Goal: Task Accomplishment & Management: Complete application form

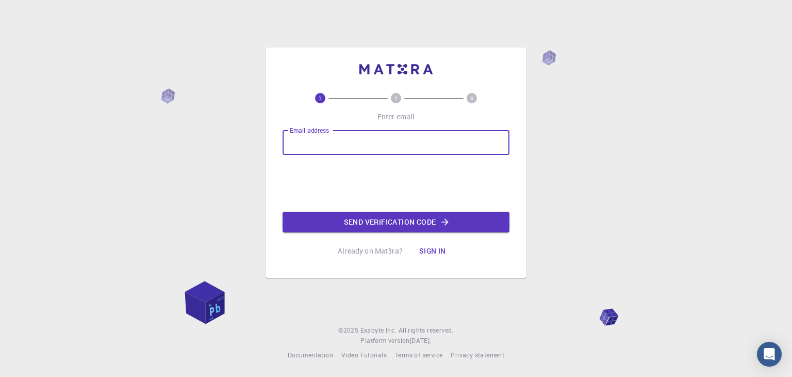
click at [398, 140] on input "Email address" at bounding box center [396, 142] width 227 height 25
type input "naman.arora2026@gmail.com"
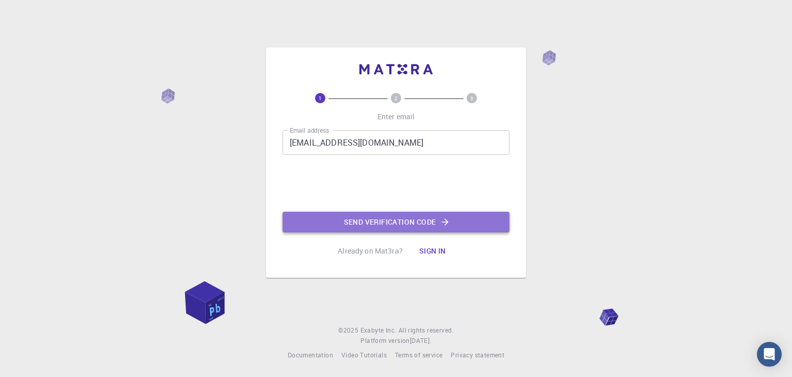
click at [351, 220] on button "Send verification code" at bounding box center [396, 221] width 227 height 21
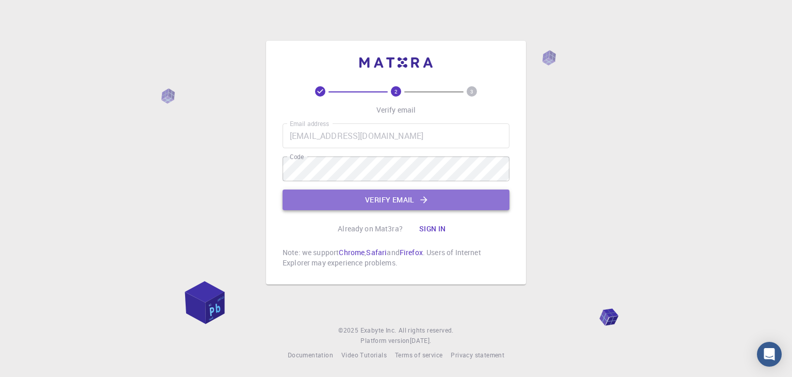
click at [365, 208] on button "Verify email" at bounding box center [396, 199] width 227 height 21
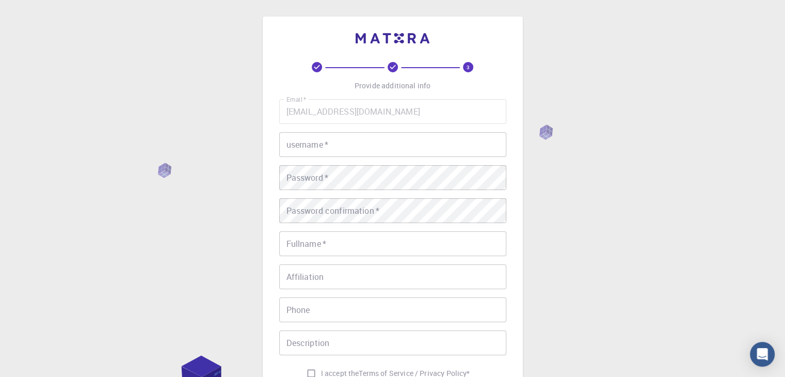
click at [351, 146] on input "username   *" at bounding box center [392, 144] width 227 height 25
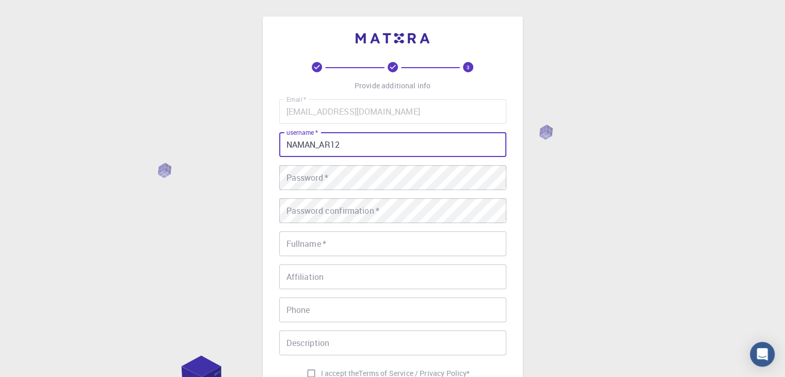
type input "NAMAN_AR12"
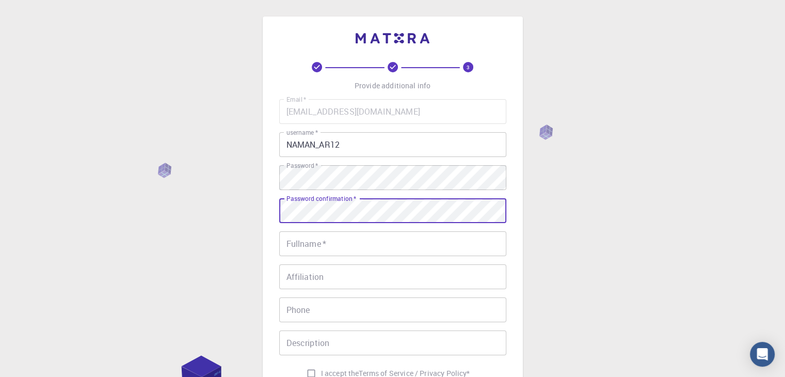
click at [338, 236] on input "Fullname   *" at bounding box center [392, 243] width 227 height 25
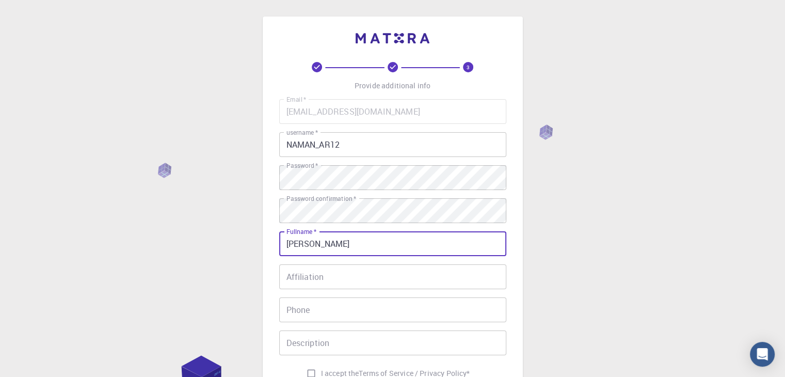
scroll to position [63, 0]
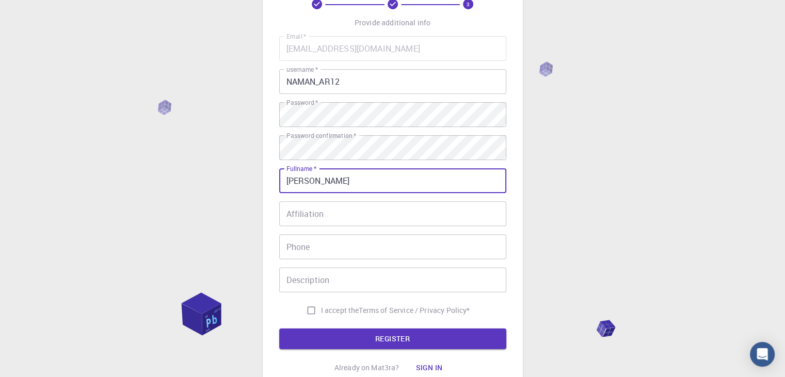
type input "[PERSON_NAME]"
click at [339, 217] on input "Affiliation" at bounding box center [392, 213] width 227 height 25
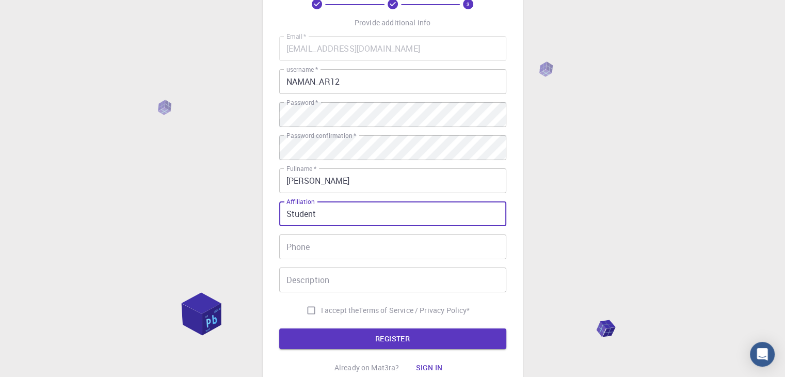
type input "Student"
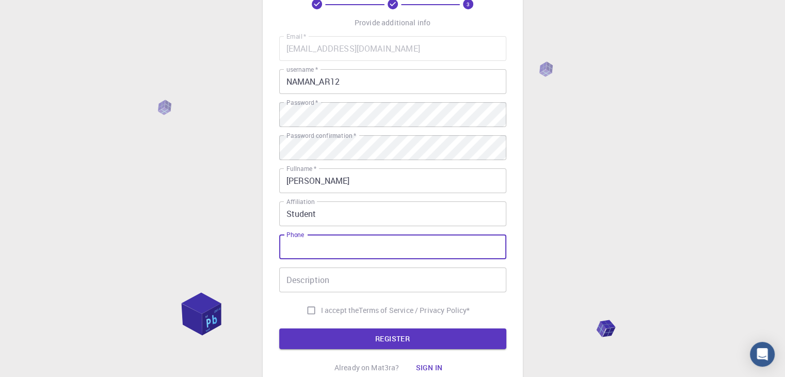
click at [356, 257] on input "Phone" at bounding box center [392, 246] width 227 height 25
type input "565903049"
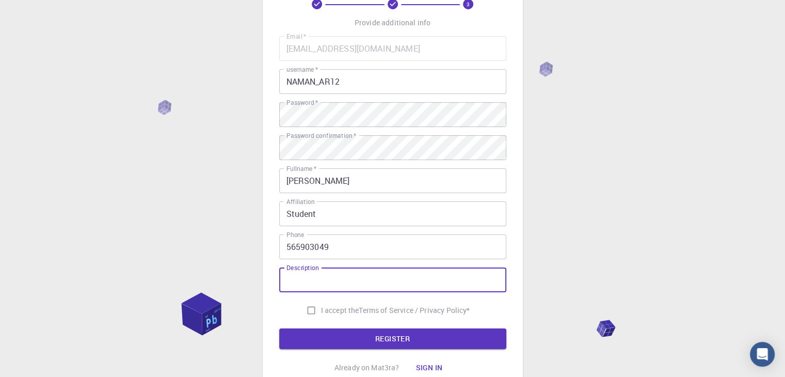
click at [352, 281] on input "Description" at bounding box center [392, 279] width 227 height 25
type input "STUDENT"
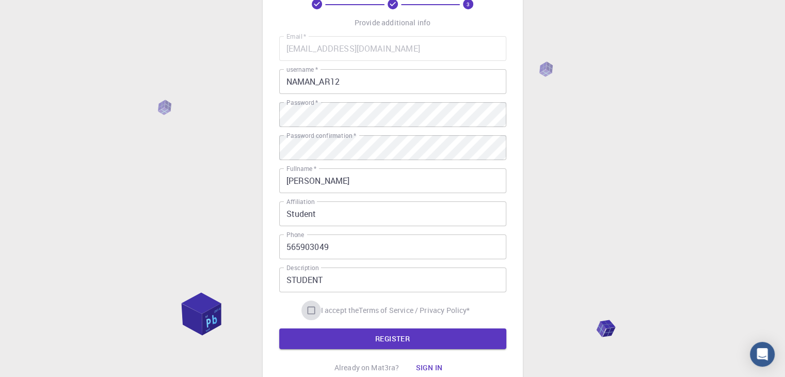
click at [305, 312] on input "I accept the Terms of Service / Privacy Policy *" at bounding box center [311, 310] width 20 height 20
checkbox input "true"
click at [333, 339] on button "REGISTER" at bounding box center [392, 338] width 227 height 21
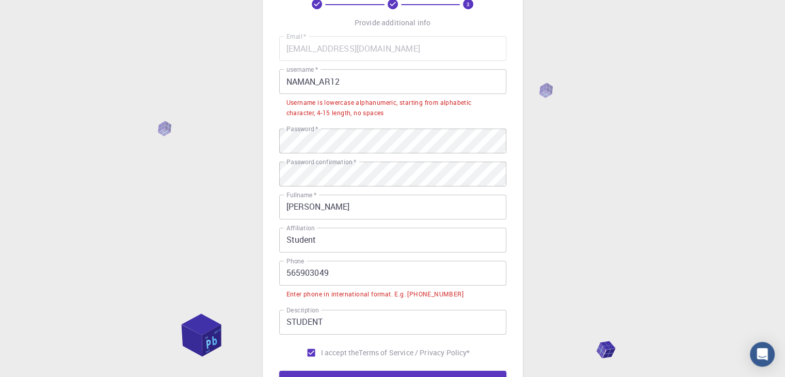
click at [285, 272] on input "565903049" at bounding box center [392, 272] width 227 height 25
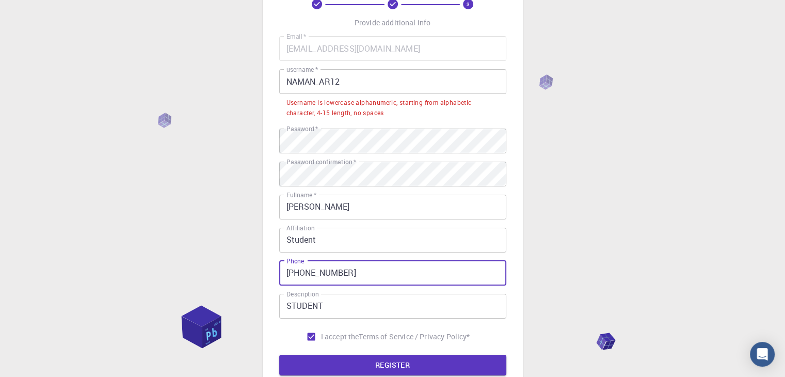
type input "+971 565903049"
click at [330, 81] on input "NAMAN_AR12" at bounding box center [392, 81] width 227 height 25
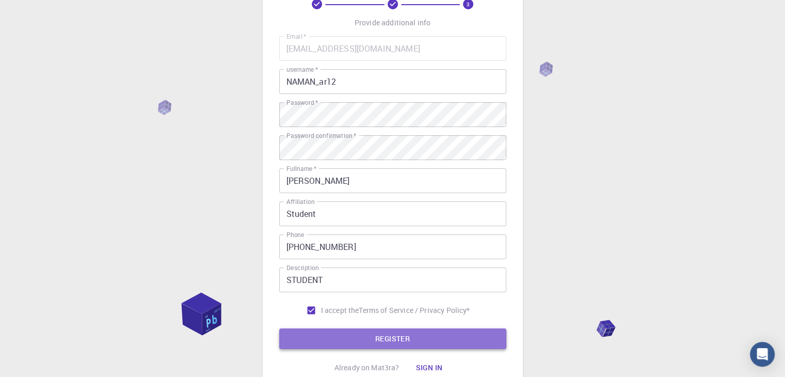
click at [377, 344] on button "REGISTER" at bounding box center [392, 338] width 227 height 21
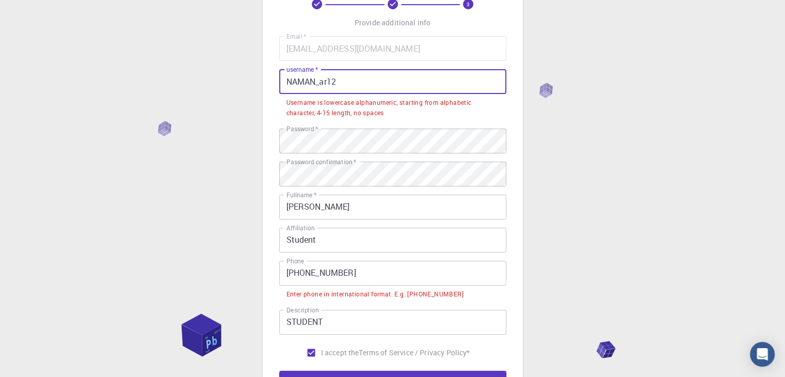
click at [314, 82] on input "NAMAN_ar12" at bounding box center [392, 81] width 227 height 25
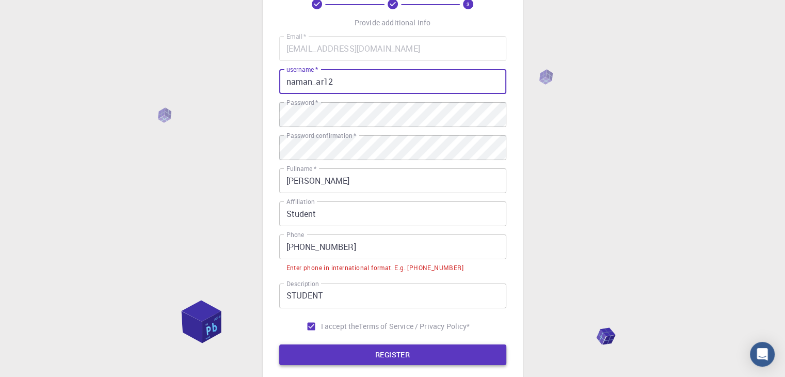
type input "naman_ar12"
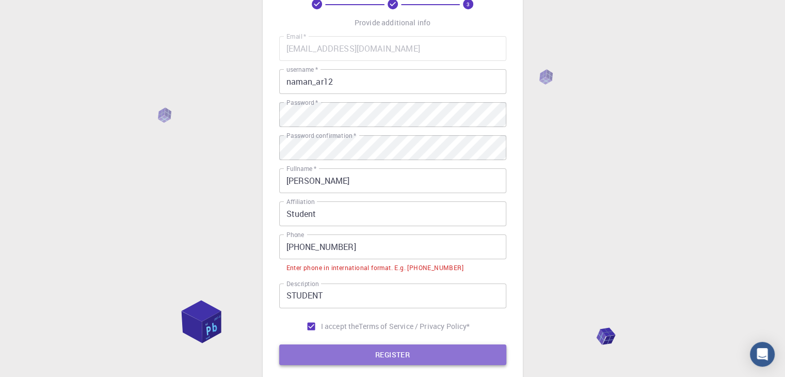
click at [371, 351] on button "REGISTER" at bounding box center [392, 354] width 227 height 21
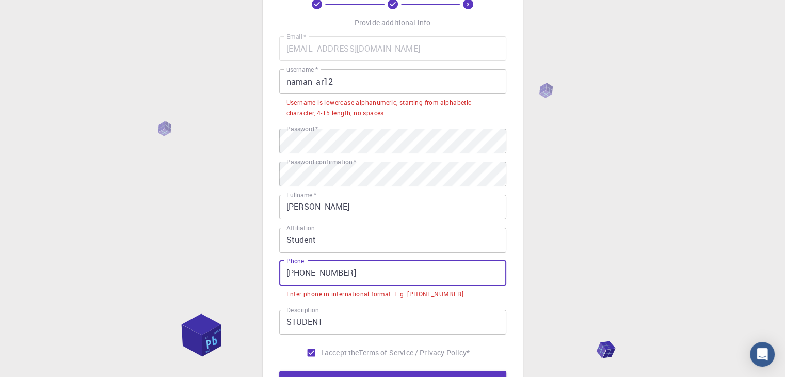
click at [307, 272] on input "+971 565903049" at bounding box center [392, 272] width 227 height 25
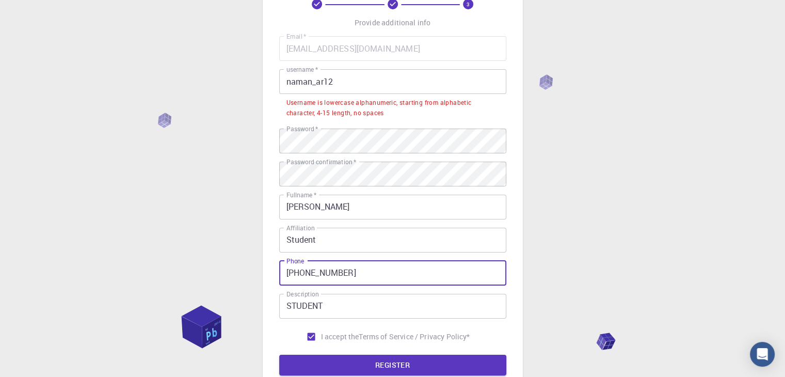
type input "+971565903049"
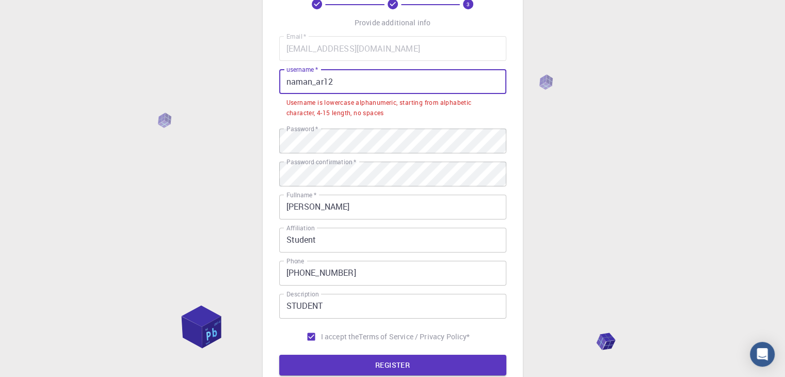
drag, startPoint x: 340, startPoint y: 85, endPoint x: 284, endPoint y: 90, distance: 57.0
click at [284, 90] on input "naman_ar12" at bounding box center [392, 81] width 227 height 25
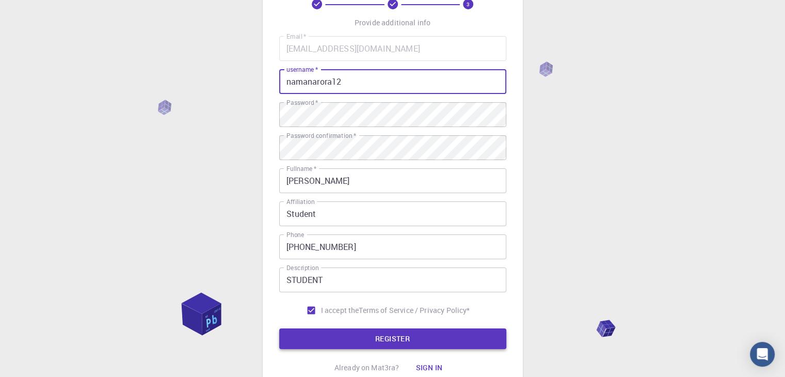
type input "namanarora12"
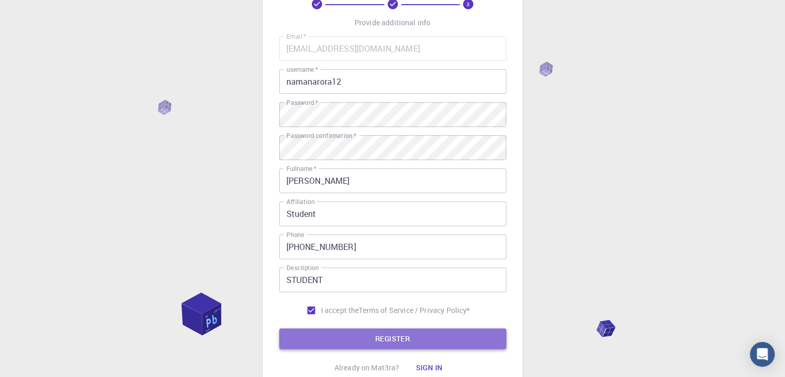
click at [327, 330] on button "REGISTER" at bounding box center [392, 338] width 227 height 21
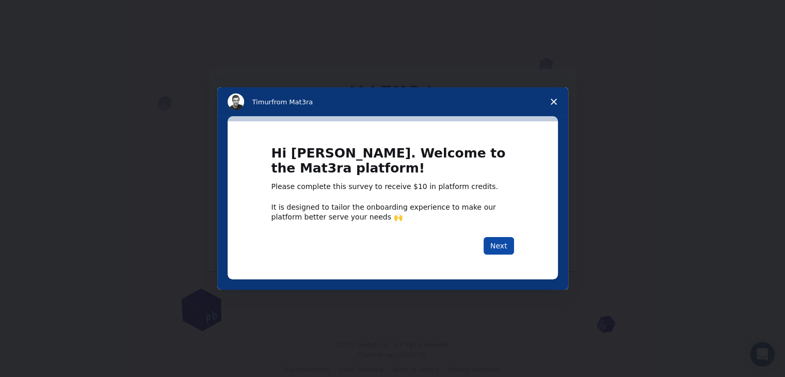
click at [495, 242] on button "Next" at bounding box center [498, 246] width 30 height 18
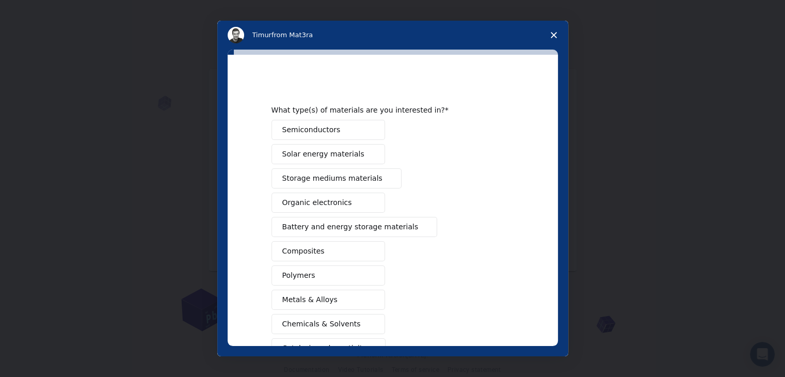
click at [352, 133] on button "Semiconductors" at bounding box center [327, 130] width 113 height 20
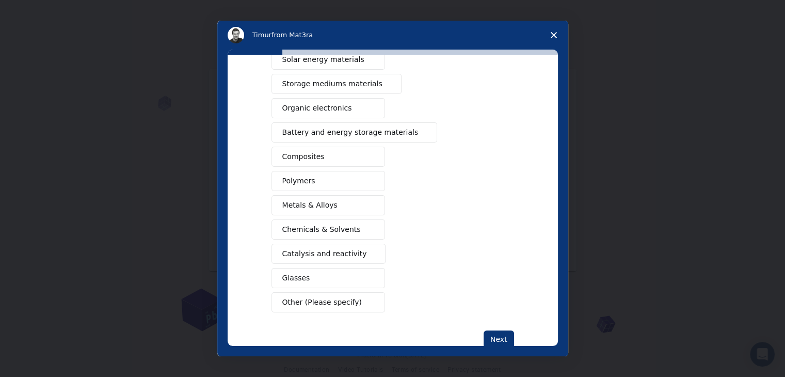
scroll to position [95, 0]
click at [355, 184] on button "Polymers" at bounding box center [327, 180] width 113 height 20
click at [343, 269] on button "Glasses" at bounding box center [327, 277] width 113 height 20
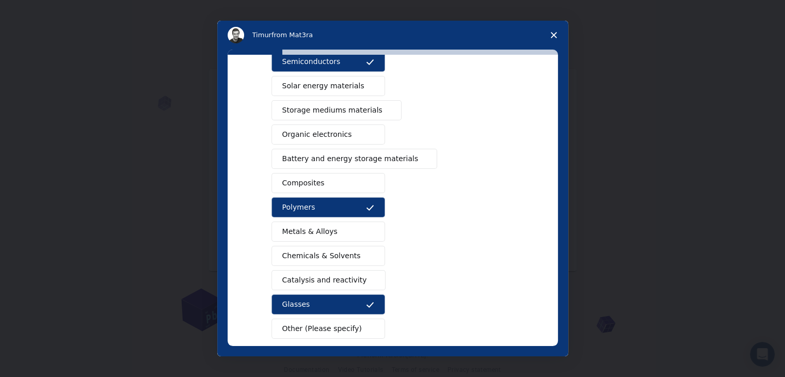
scroll to position [68, 0]
click at [366, 131] on span "Intercom messenger" at bounding box center [370, 135] width 8 height 8
click at [330, 177] on button "Composites" at bounding box center [327, 183] width 113 height 20
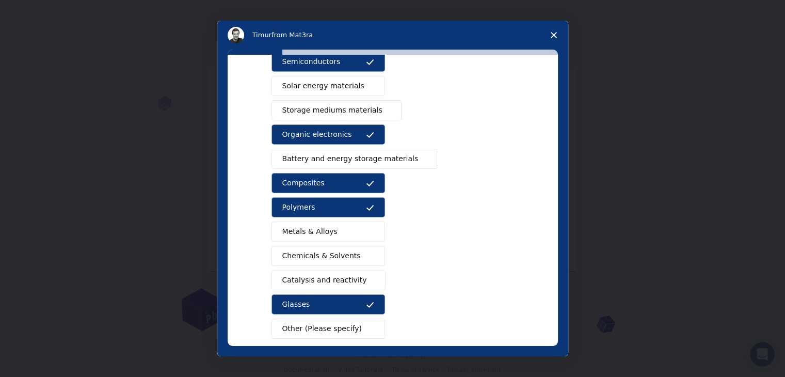
scroll to position [119, 0]
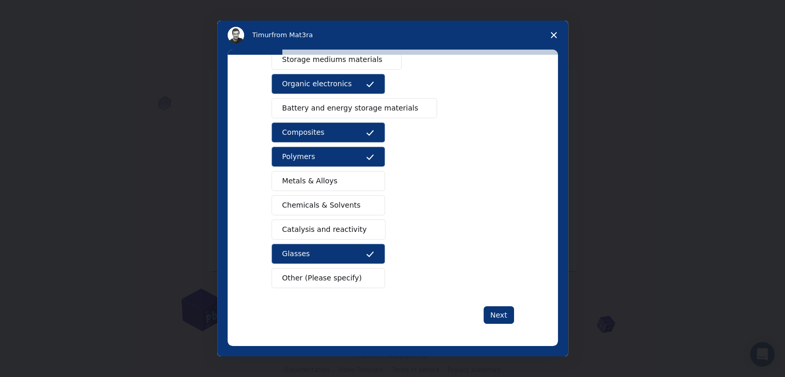
click at [351, 204] on button "Chemicals & Solvents" at bounding box center [327, 205] width 113 height 20
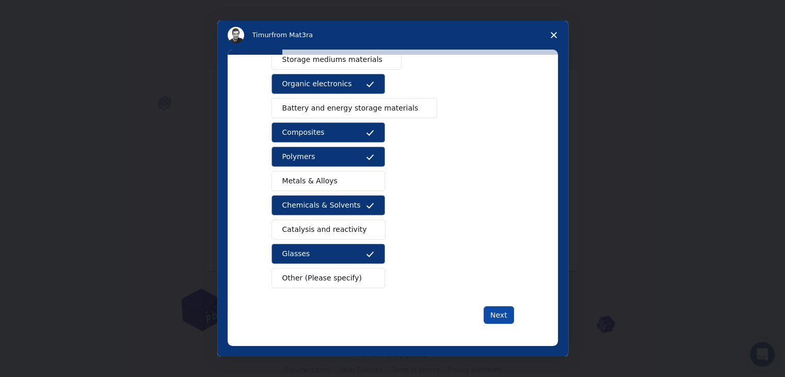
click at [495, 312] on button "Next" at bounding box center [498, 315] width 30 height 18
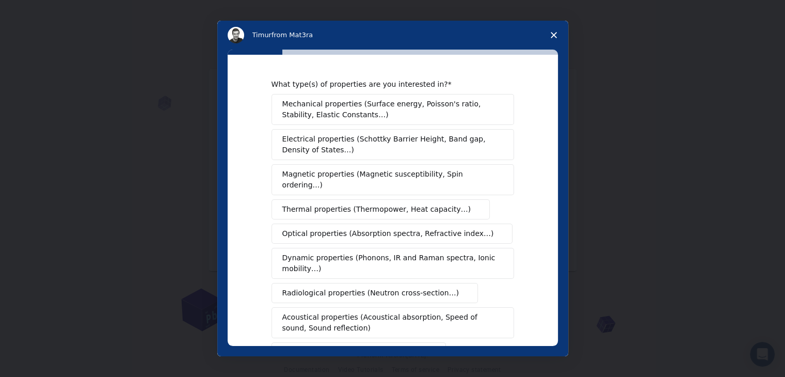
click at [411, 139] on span "Electrical properties (Schottky Barrier Height, Band gap, Density of States…)" at bounding box center [389, 145] width 215 height 22
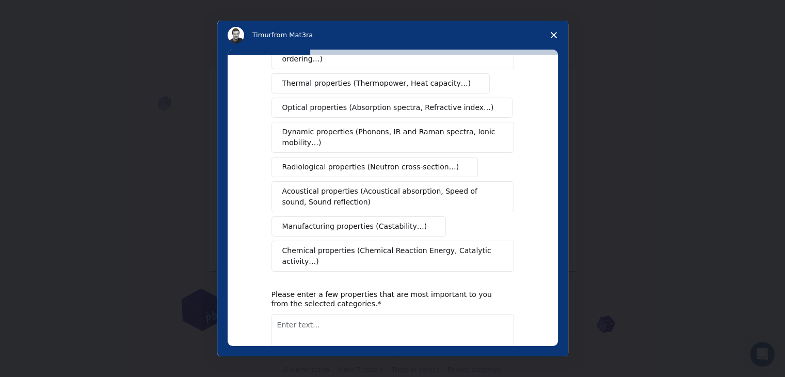
scroll to position [128, 0]
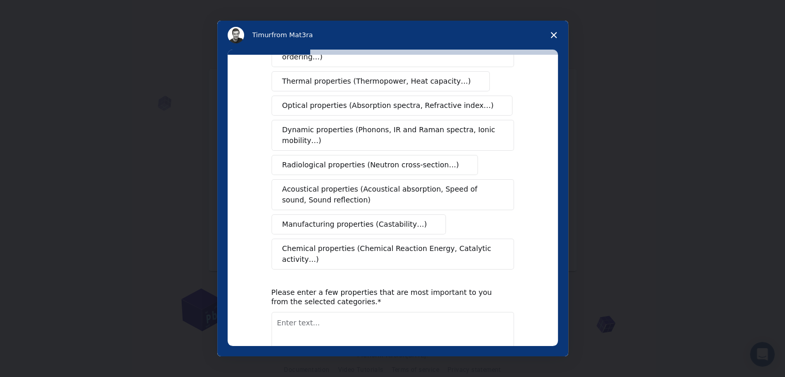
click at [423, 124] on span "Dynamic properties (Phonons, IR and Raman spectra, Ionic mobility…)" at bounding box center [389, 135] width 214 height 22
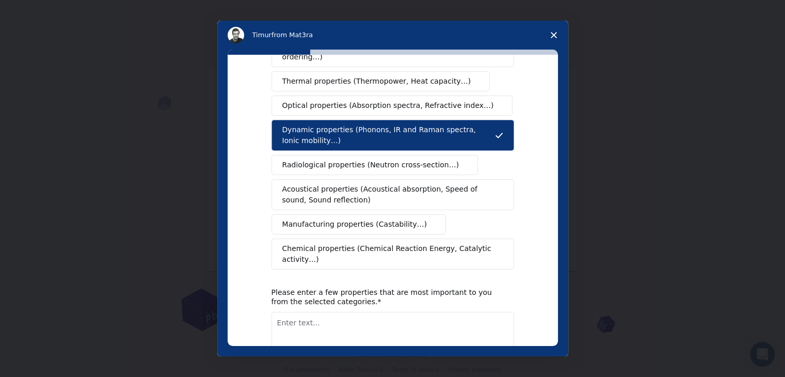
click at [423, 100] on span "Optical properties (Absorption spectra, Refractive index…)" at bounding box center [387, 105] width 211 height 11
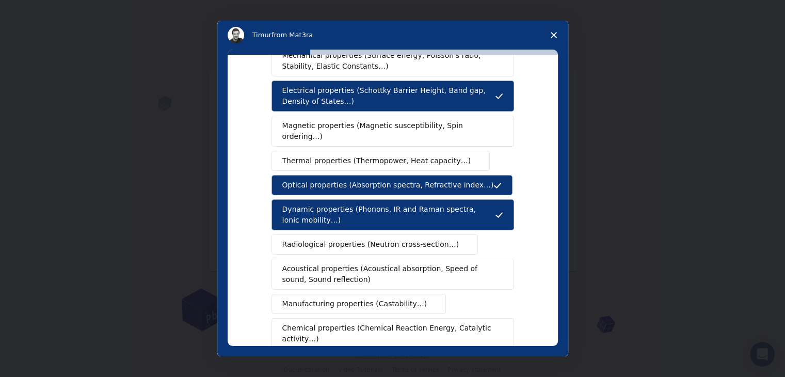
scroll to position [172, 0]
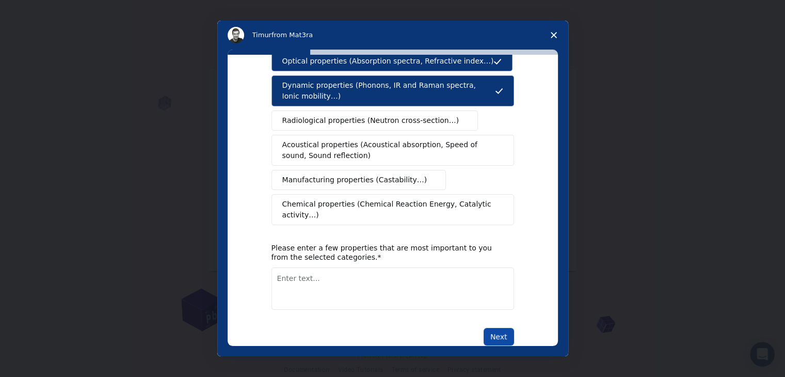
click at [493, 328] on button "Next" at bounding box center [498, 337] width 30 height 18
click at [457, 274] on textarea "Enter text..." at bounding box center [392, 288] width 242 height 42
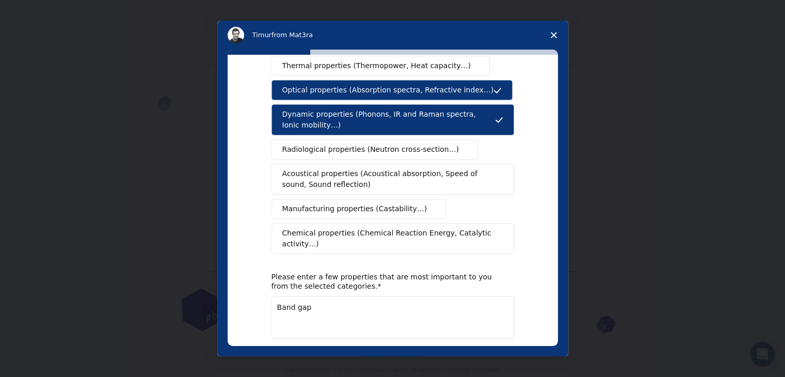
scroll to position [144, 0]
type textarea "Band gap Density of States"
click at [483, 356] on button "Next" at bounding box center [498, 365] width 30 height 18
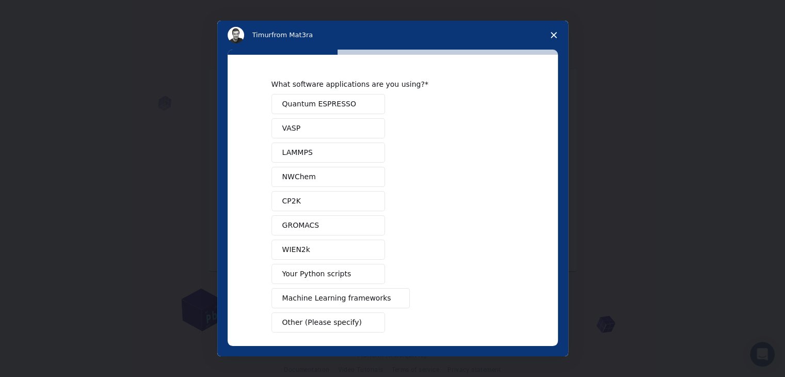
click at [362, 107] on button "Quantum ESPRESSO" at bounding box center [327, 104] width 113 height 20
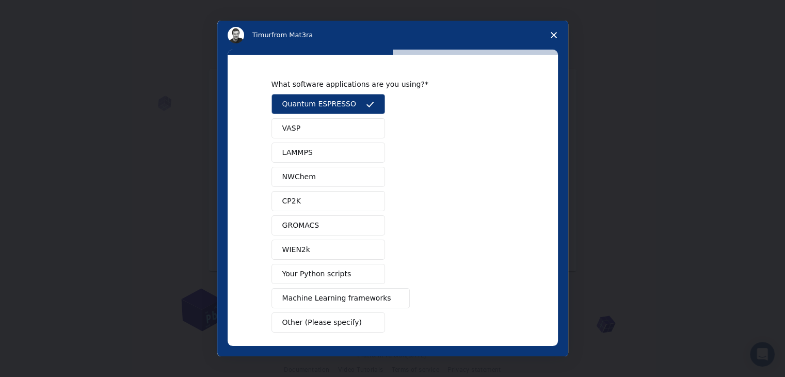
click at [356, 126] on button "VASP" at bounding box center [327, 128] width 113 height 20
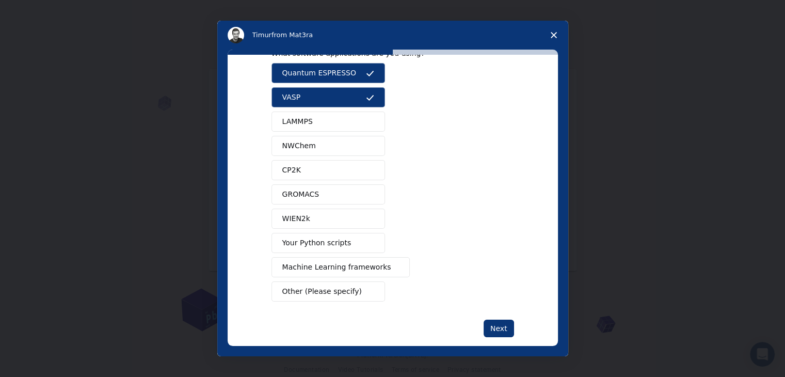
scroll to position [45, 0]
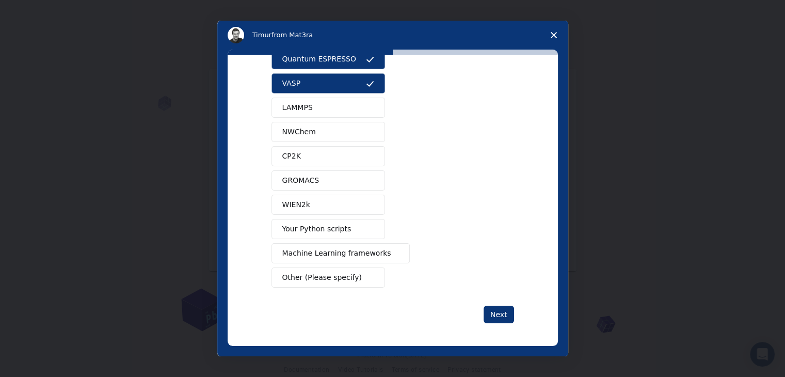
click at [351, 231] on button "Your Python scripts" at bounding box center [327, 229] width 113 height 20
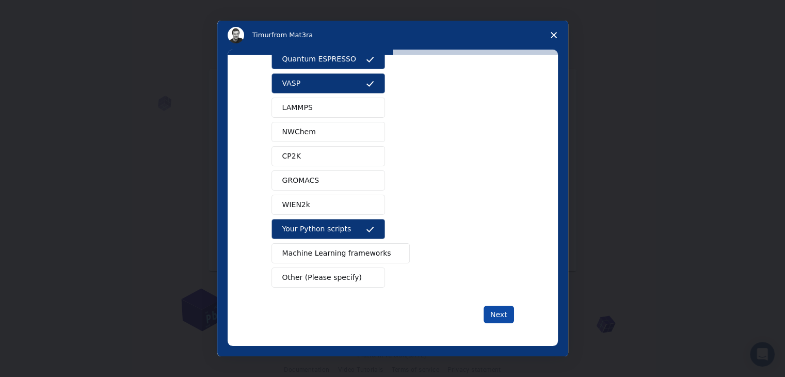
click at [495, 313] on button "Next" at bounding box center [498, 314] width 30 height 18
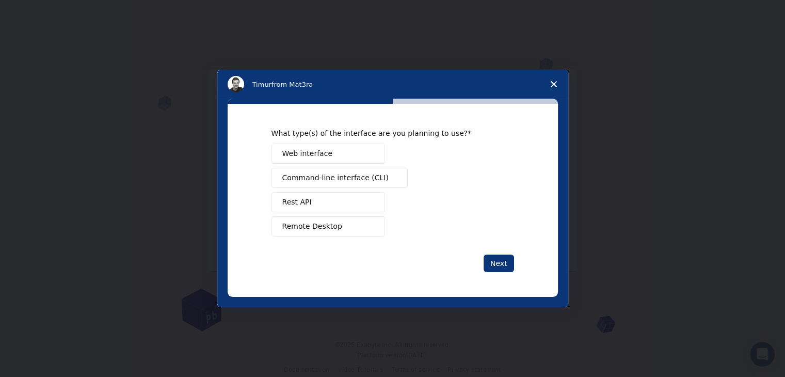
click at [347, 156] on button "Web interface" at bounding box center [327, 153] width 113 height 20
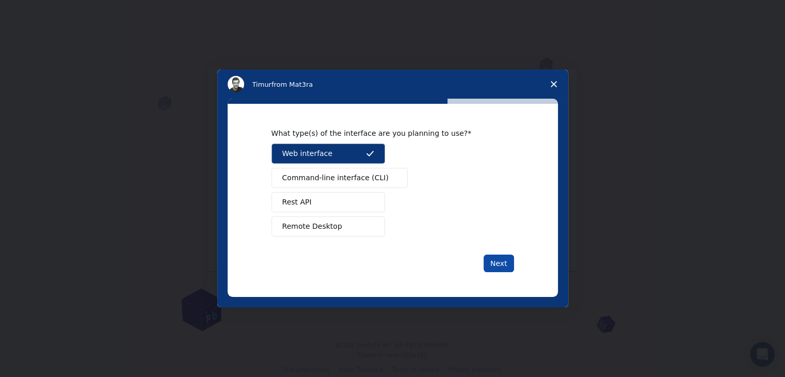
click at [495, 256] on button "Next" at bounding box center [498, 263] width 30 height 18
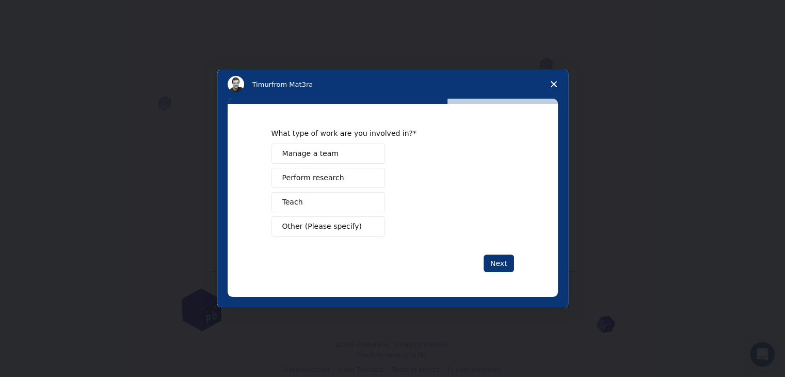
click at [366, 173] on span "Intercom messenger" at bounding box center [370, 177] width 8 height 8
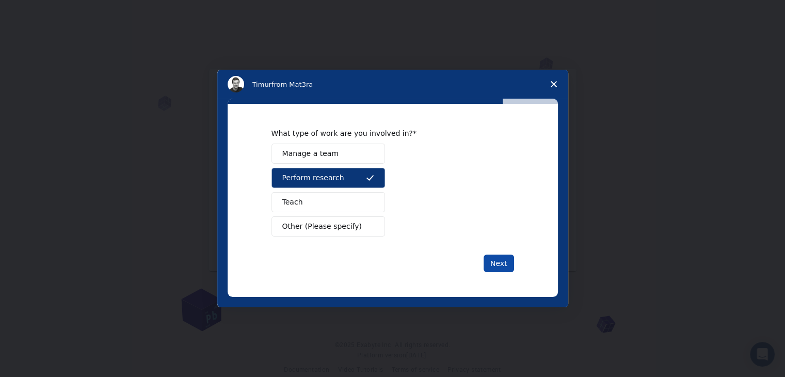
click at [496, 255] on button "Next" at bounding box center [498, 263] width 30 height 18
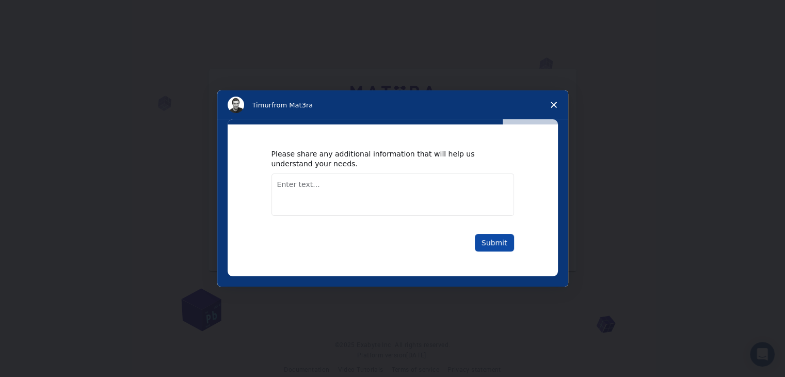
click at [491, 242] on button "Submit" at bounding box center [494, 243] width 39 height 18
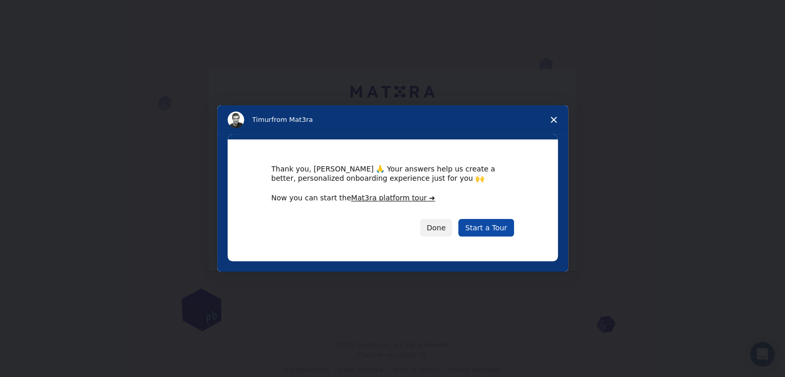
click at [495, 232] on link "Start a Tour" at bounding box center [485, 228] width 55 height 18
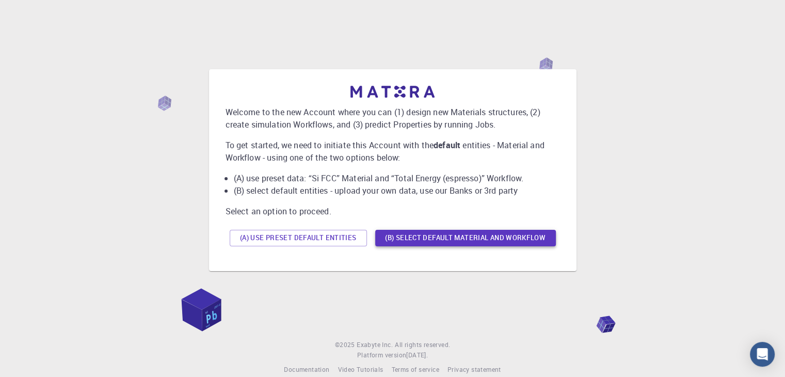
click at [443, 233] on button "(B) Select default material and workflow" at bounding box center [465, 238] width 181 height 17
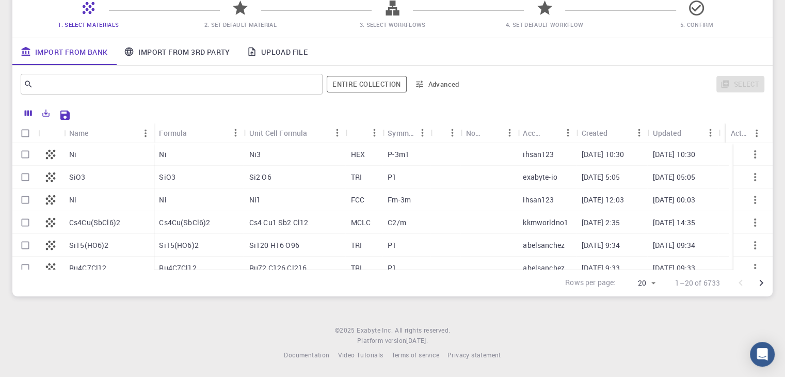
click at [115, 181] on div "SiO3" at bounding box center [109, 177] width 90 height 23
checkbox input "true"
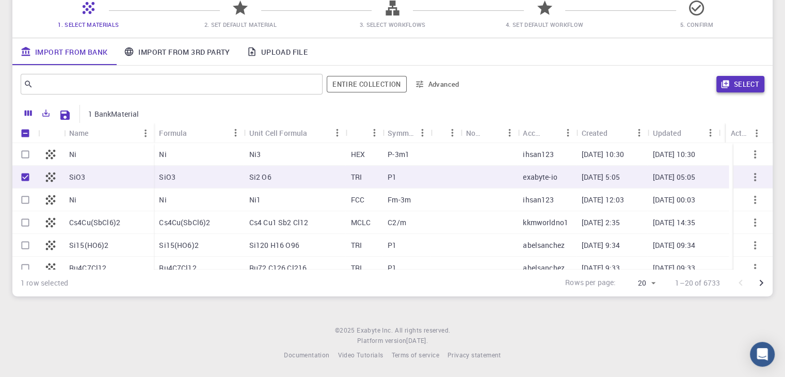
click at [721, 81] on icon "button" at bounding box center [724, 83] width 9 height 9
click at [47, 109] on icon "Export" at bounding box center [45, 112] width 9 height 9
click at [89, 150] on li "Download as Excel" at bounding box center [82, 153] width 88 height 19
click at [19, 176] on input "Unselect row" at bounding box center [25, 177] width 20 height 20
checkbox input "false"
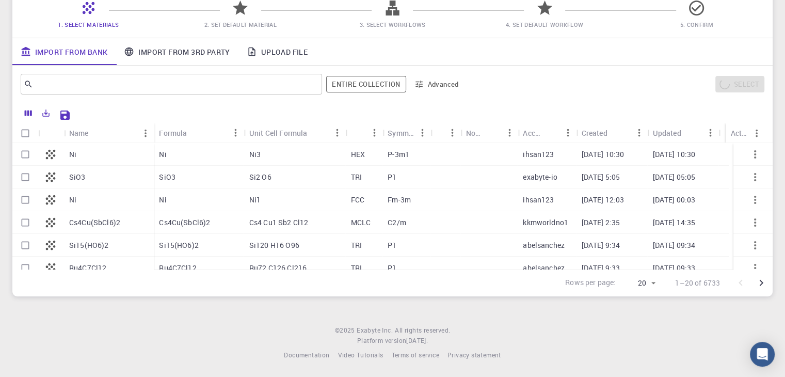
scroll to position [328, 0]
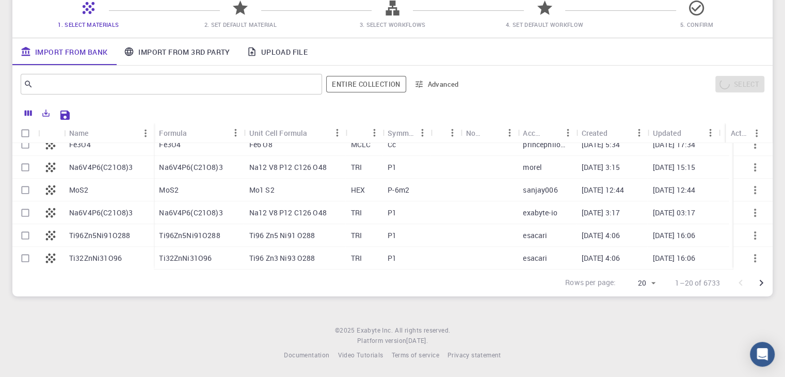
click at [374, 186] on div "HEX" at bounding box center [364, 189] width 37 height 23
checkbox input "true"
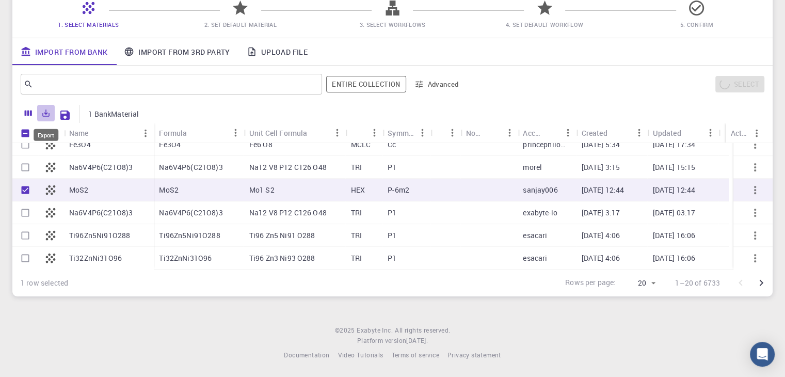
click at [42, 110] on icon "Export" at bounding box center [45, 112] width 9 height 9
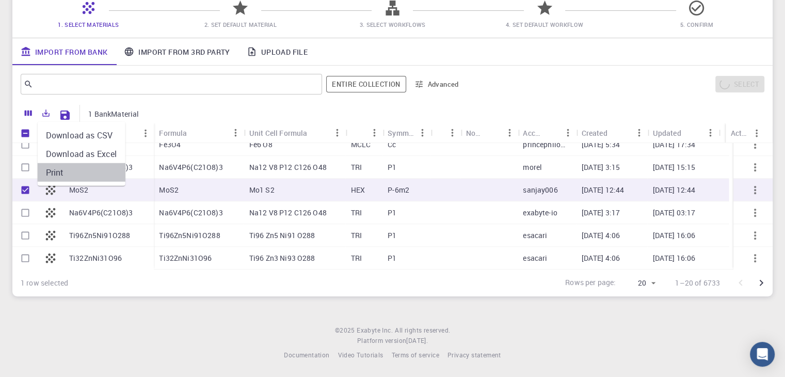
click at [74, 170] on li "Print" at bounding box center [82, 172] width 88 height 19
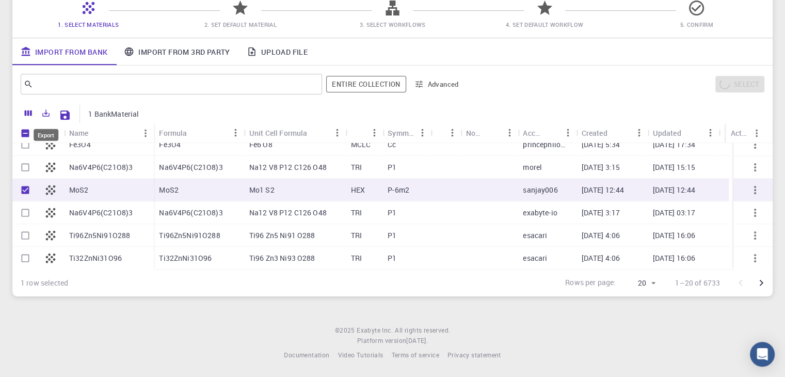
click at [47, 112] on icon "Export" at bounding box center [46, 113] width 7 height 7
click at [81, 150] on li "Download as Excel" at bounding box center [82, 153] width 88 height 19
click at [266, 53] on link "Upload File" at bounding box center [276, 51] width 77 height 27
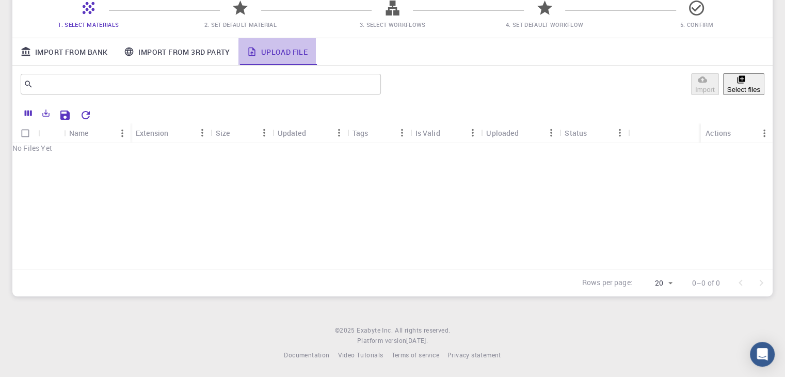
click at [266, 53] on link "Upload File" at bounding box center [276, 51] width 77 height 27
click at [165, 56] on link "Import From 3rd Party" at bounding box center [177, 51] width 122 height 27
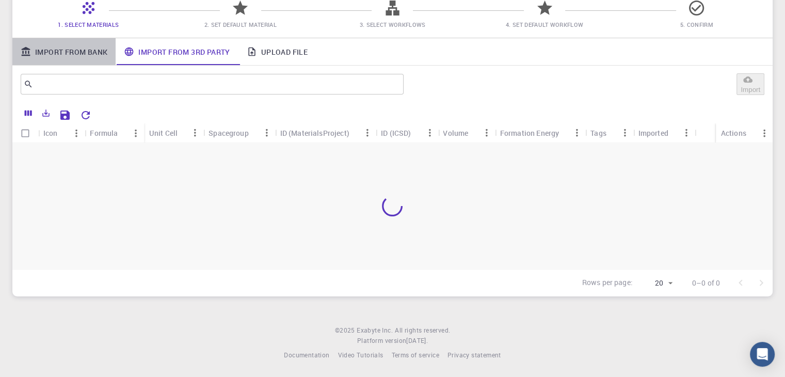
click at [95, 47] on link "Import From Bank" at bounding box center [63, 51] width 103 height 27
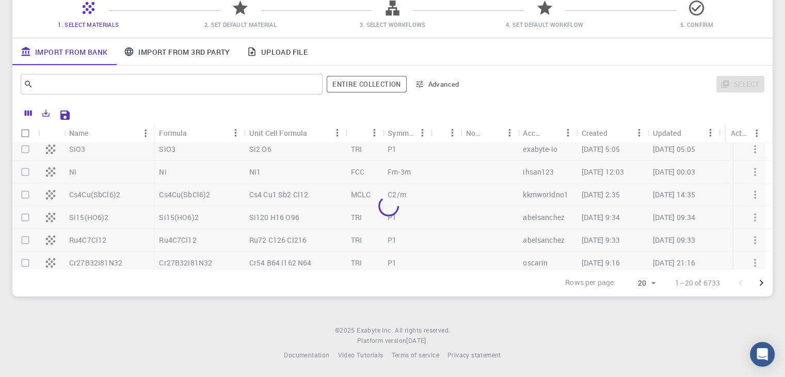
scroll to position [0, 0]
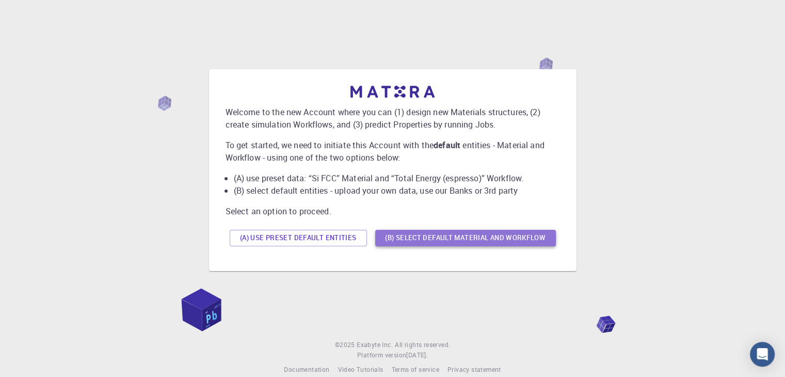
click at [442, 234] on button "(B) Select default material and workflow" at bounding box center [465, 238] width 181 height 17
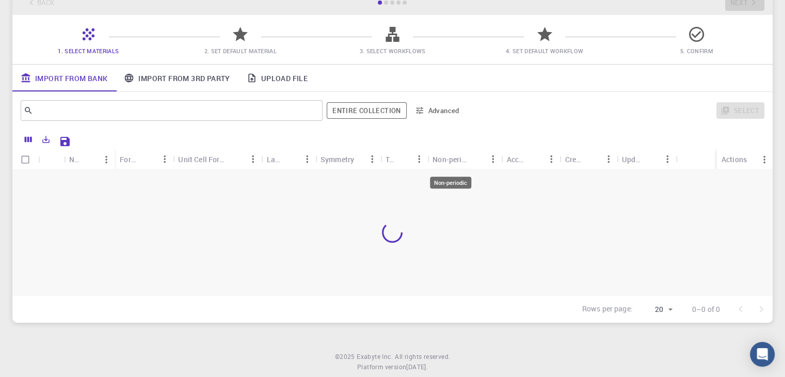
scroll to position [92, 0]
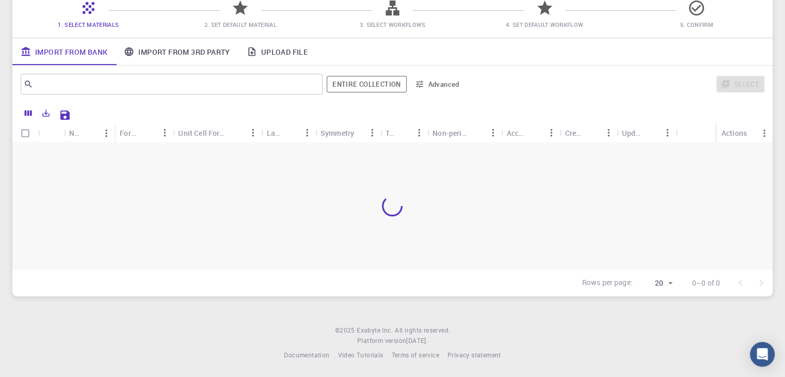
click at [442, 234] on div at bounding box center [392, 206] width 760 height 126
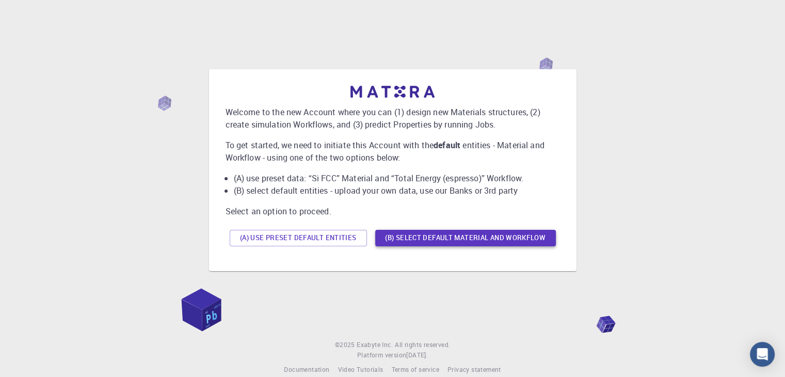
click at [460, 241] on button "(B) Select default material and workflow" at bounding box center [465, 238] width 181 height 17
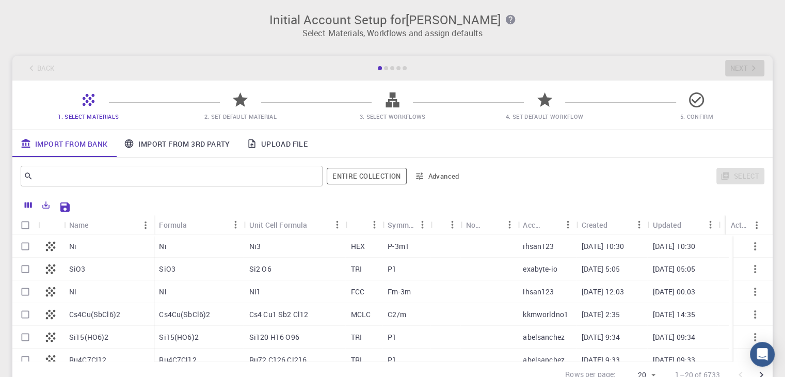
click at [452, 270] on div at bounding box center [445, 268] width 30 height 23
checkbox input "true"
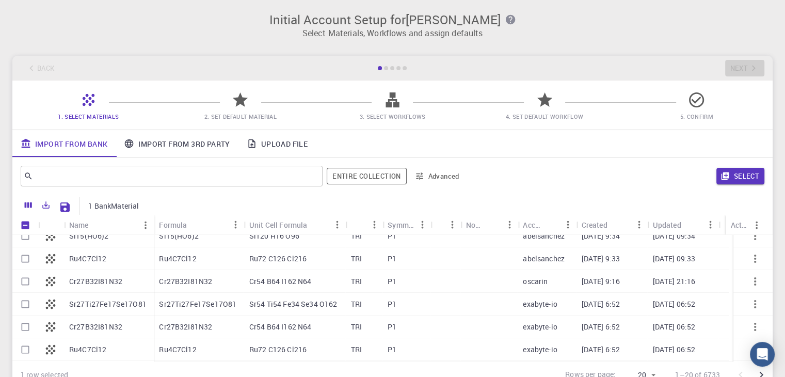
scroll to position [101, 0]
click at [738, 175] on button "Select" at bounding box center [740, 176] width 48 height 17
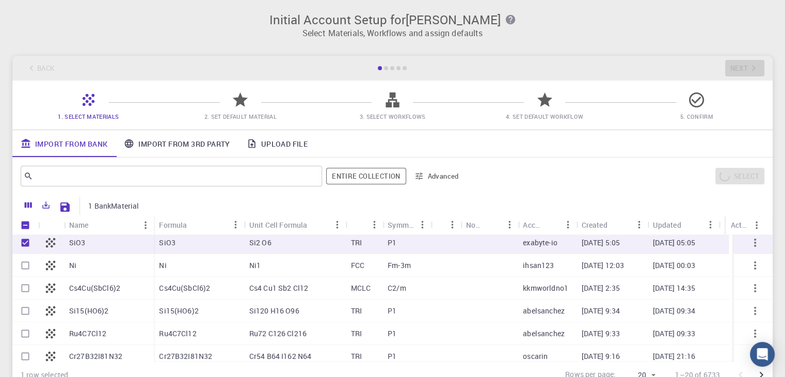
scroll to position [0, 0]
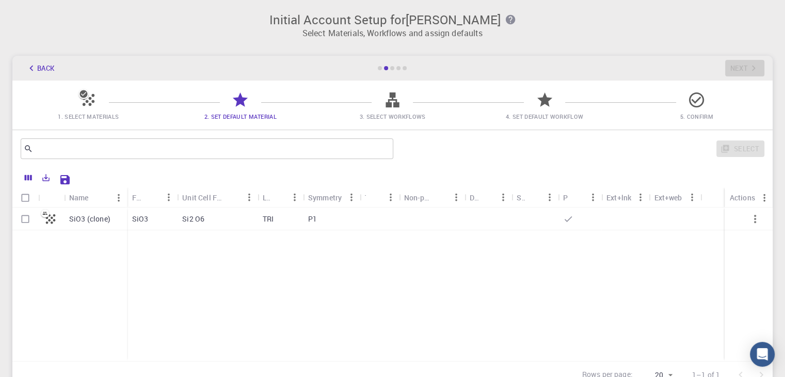
click at [334, 219] on div "P1" at bounding box center [331, 218] width 57 height 23
checkbox input "true"
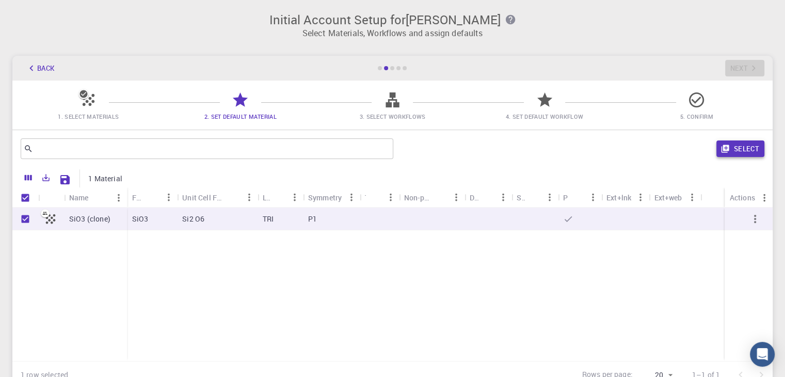
click at [720, 151] on icon "button" at bounding box center [724, 148] width 9 height 9
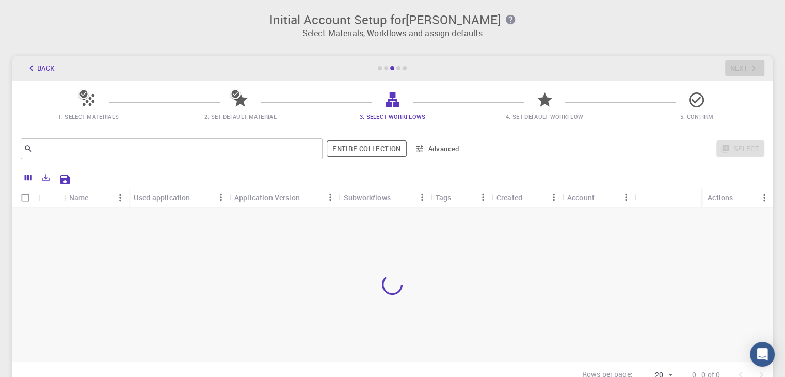
click at [74, 104] on span "1. Select Materials" at bounding box center [89, 109] width 144 height 24
click at [85, 104] on icon at bounding box center [89, 100] width 12 height 12
click at [40, 71] on button "Back" at bounding box center [40, 68] width 39 height 17
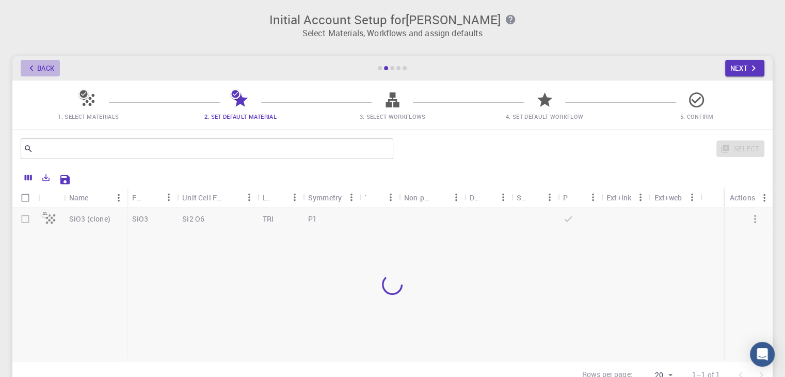
click at [40, 71] on button "Back" at bounding box center [40, 68] width 39 height 17
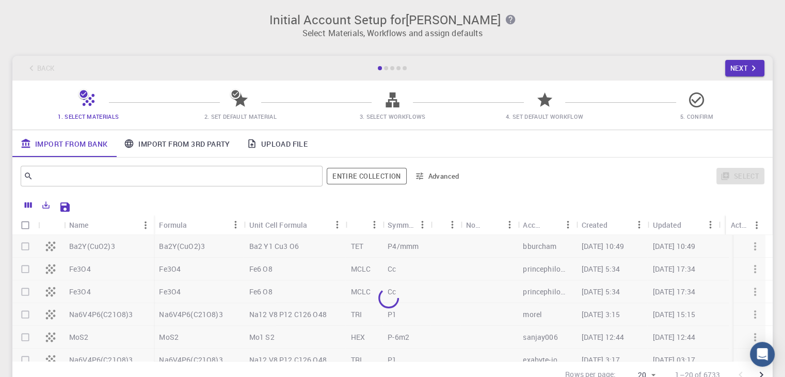
scroll to position [273, 0]
click at [30, 334] on div at bounding box center [388, 298] width 752 height 126
click at [25, 334] on div at bounding box center [388, 298] width 752 height 126
click at [24, 335] on div at bounding box center [388, 298] width 752 height 126
drag, startPoint x: 24, startPoint y: 335, endPoint x: 143, endPoint y: 346, distance: 119.1
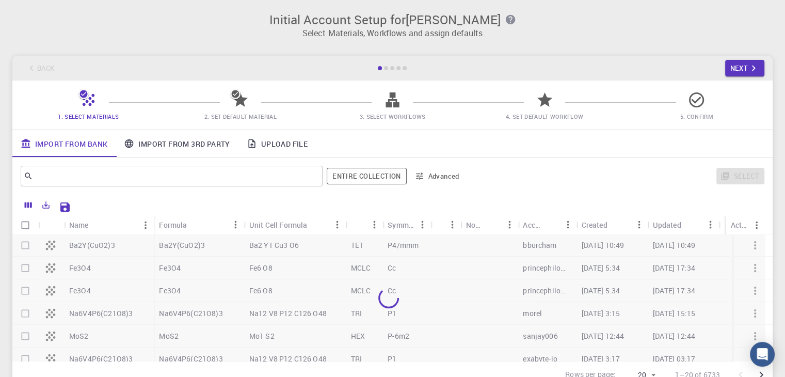
click at [143, 346] on div at bounding box center [388, 298] width 752 height 126
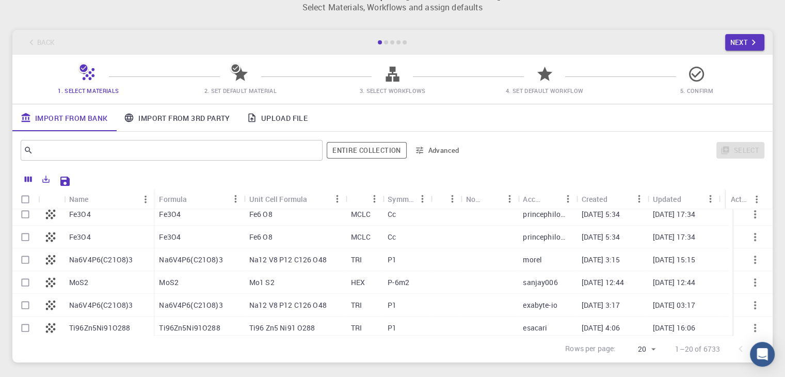
scroll to position [27, 0]
click at [26, 278] on input "Select row" at bounding box center [25, 281] width 20 height 20
checkbox input "true"
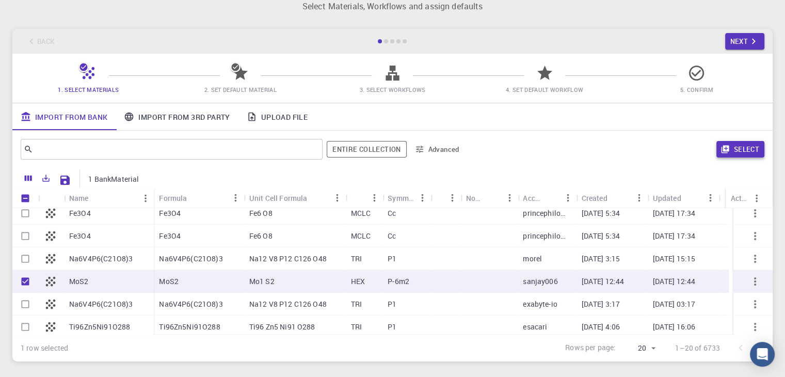
click at [752, 151] on button "Select" at bounding box center [740, 149] width 48 height 17
